Goal: Check status

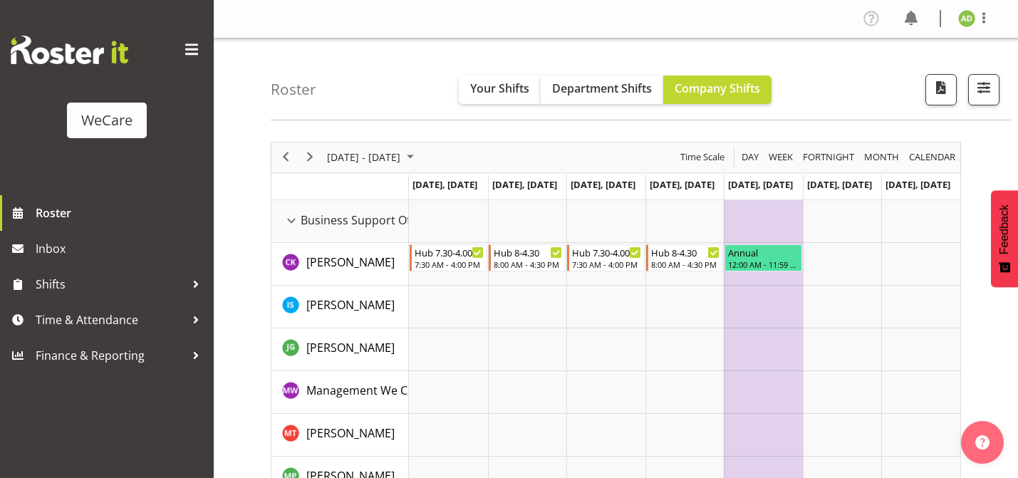
scroll to position [73, 0]
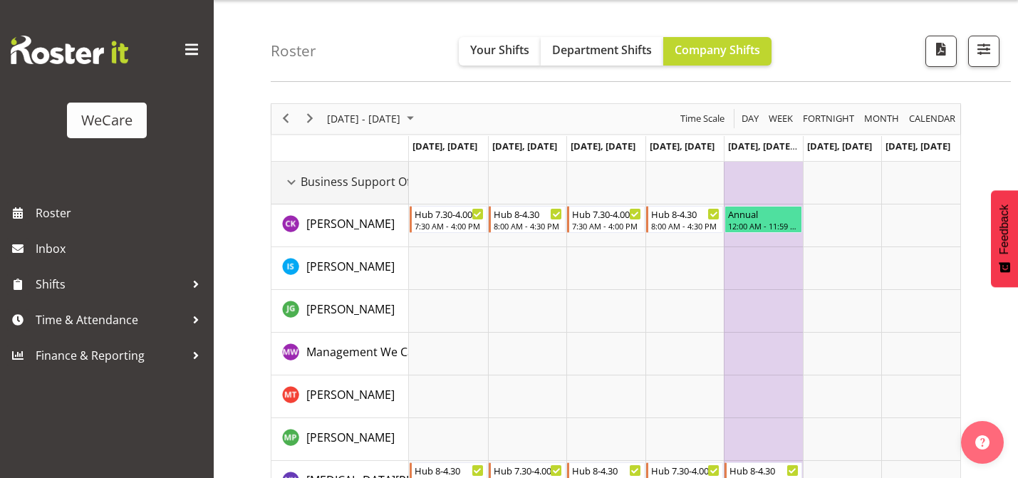
click at [293, 177] on div "Business Support Office resource" at bounding box center [291, 182] width 19 height 19
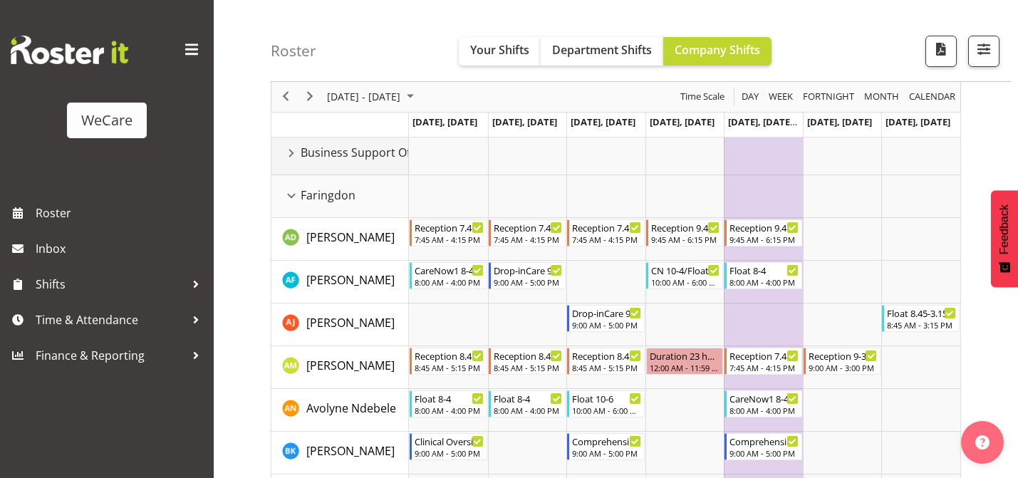
scroll to position [68, 0]
click at [278, 100] on span "Previous" at bounding box center [285, 97] width 17 height 18
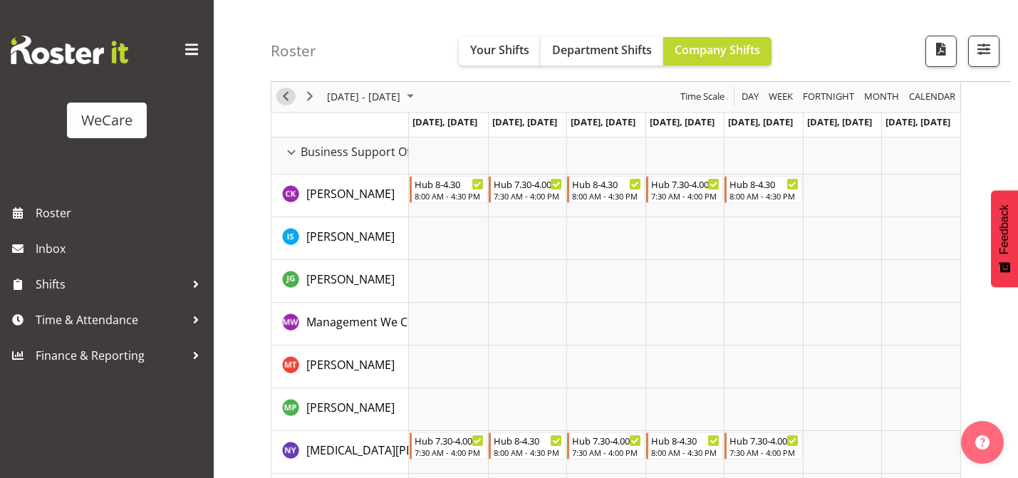
click at [286, 95] on span "Previous" at bounding box center [285, 97] width 17 height 18
click at [287, 96] on span "Previous" at bounding box center [285, 97] width 17 height 18
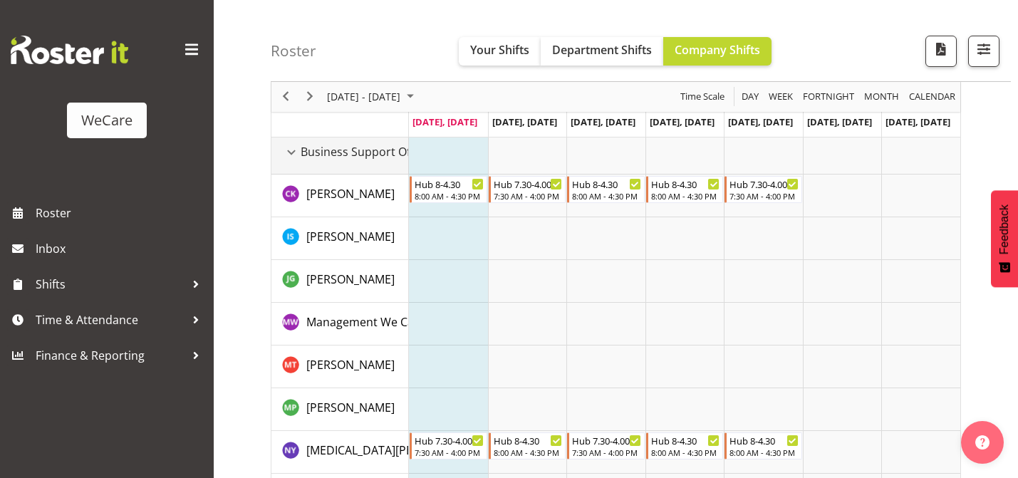
click at [293, 155] on div "Business Support Office resource" at bounding box center [291, 152] width 19 height 19
click at [295, 150] on div "Business Support Office resource" at bounding box center [291, 152] width 19 height 19
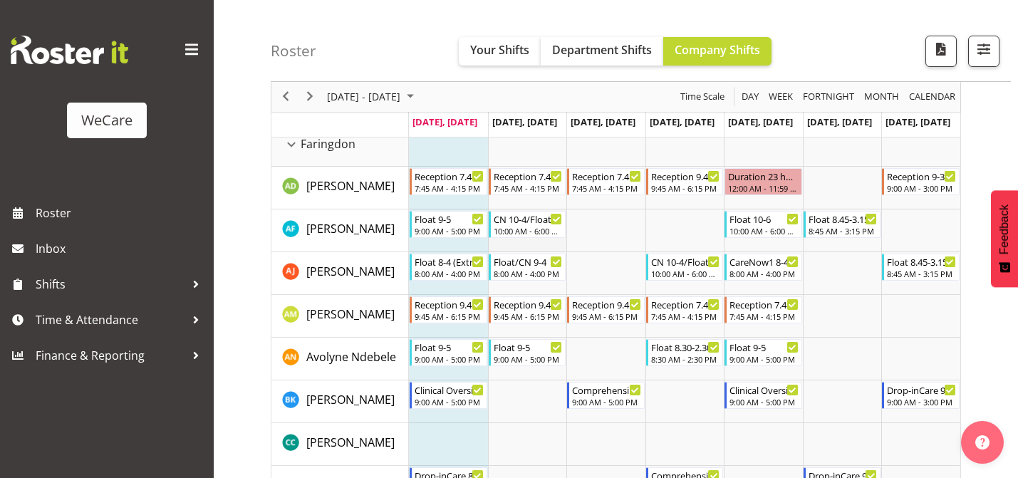
scroll to position [123, 0]
